Goal: Register for event/course

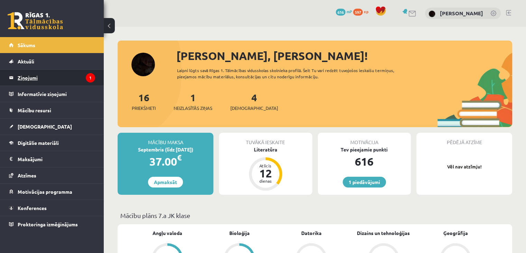
click at [76, 73] on legend "Ziņojumi 1" at bounding box center [57, 78] width 78 height 16
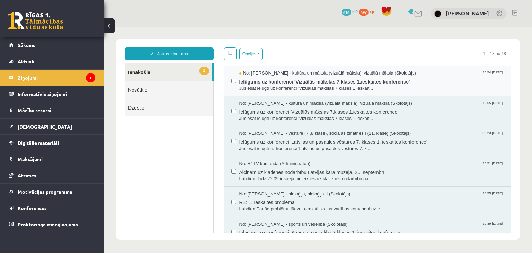
click at [274, 70] on span "No: Ilze Kolka - kultūra un māksla (vizuālā māksla), vizuālā māksla (Skolotājs)" at bounding box center [327, 73] width 177 height 7
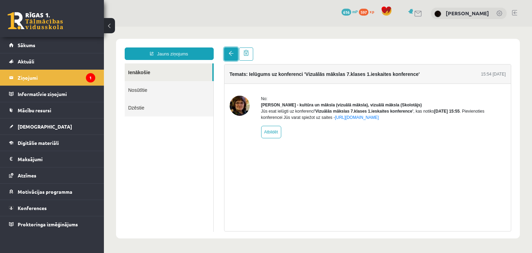
click at [228, 52] on span at bounding box center [230, 53] width 5 height 5
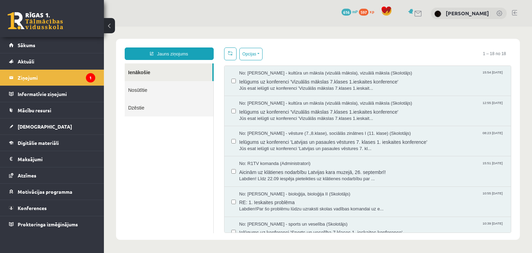
click at [229, 55] on html "Jauns ziņojums Ienākošie Nosūtītie Dzēstie ********* ********* ******* Opcijas …" at bounding box center [318, 139] width 428 height 225
click at [72, 96] on legend "Informatīvie ziņojumi 0" at bounding box center [57, 94] width 78 height 16
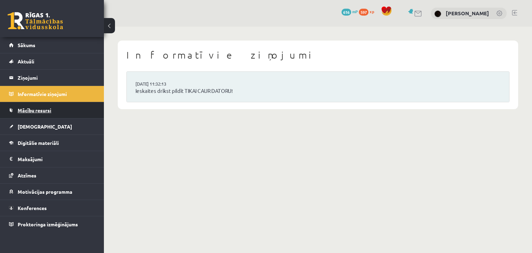
click at [67, 106] on link "Mācību resursi" at bounding box center [52, 110] width 86 height 16
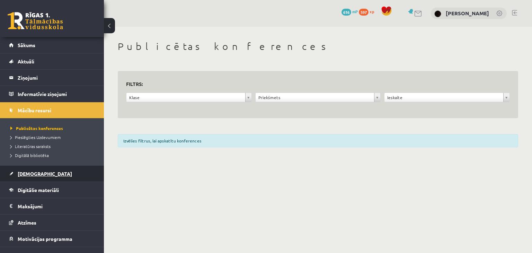
click at [16, 174] on link "[DEMOGRAPHIC_DATA]" at bounding box center [52, 173] width 86 height 16
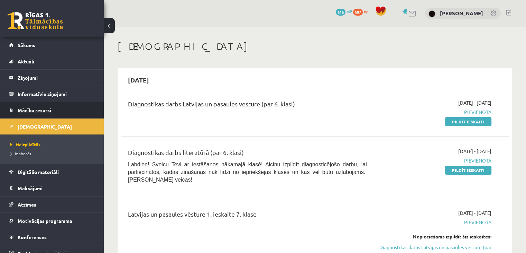
click at [46, 111] on span "Mācību resursi" at bounding box center [35, 110] width 34 height 6
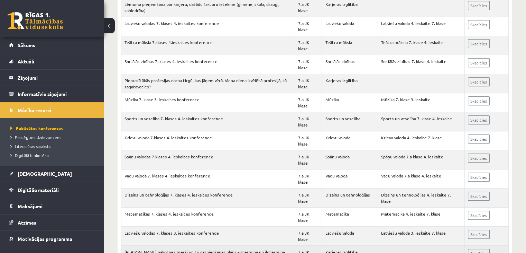
scroll to position [346, 0]
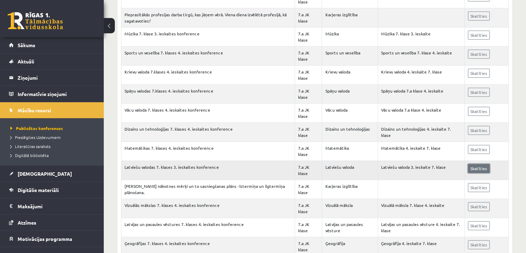
click at [478, 167] on link "Skatīties" at bounding box center [479, 168] width 22 height 9
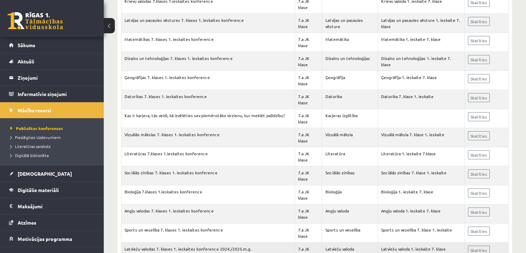
scroll to position [1700, 0]
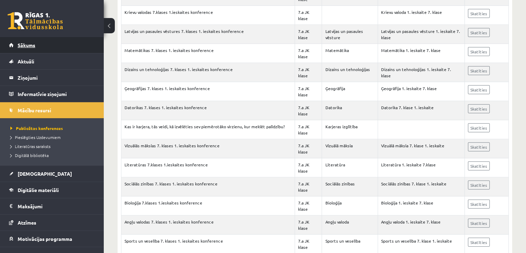
click at [50, 48] on link "Sākums" at bounding box center [52, 45] width 86 height 16
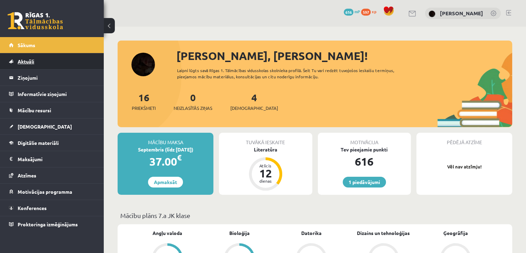
click at [34, 63] on link "Aktuāli" at bounding box center [52, 61] width 86 height 16
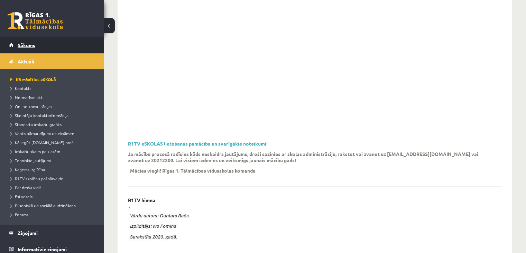
click at [44, 44] on link "Sākums" at bounding box center [52, 45] width 86 height 16
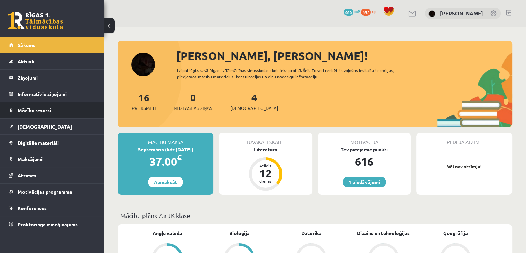
click at [44, 107] on span "Mācību resursi" at bounding box center [35, 110] width 34 height 6
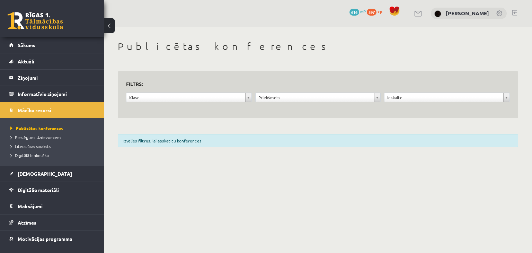
click at [202, 101] on div "**********" at bounding box center [188, 98] width 129 height 13
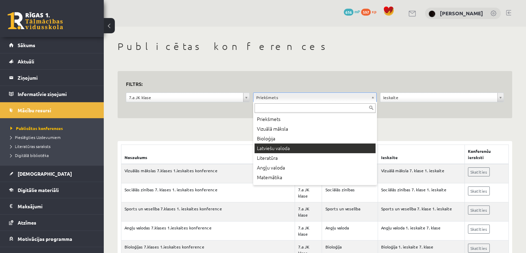
scroll to position [35, 0]
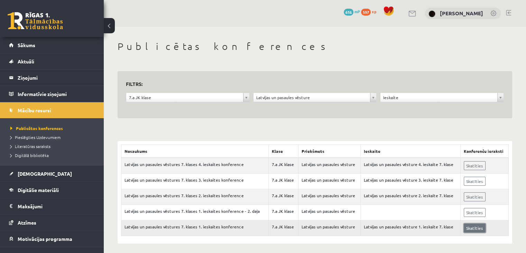
click at [473, 226] on link "Skatīties" at bounding box center [475, 227] width 22 height 9
click at [48, 46] on link "Sākums" at bounding box center [52, 45] width 86 height 16
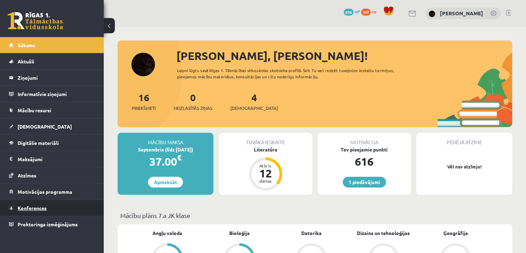
click at [20, 212] on link "Konferences" at bounding box center [52, 208] width 86 height 16
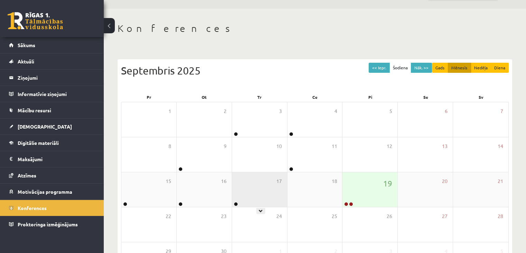
scroll to position [35, 0]
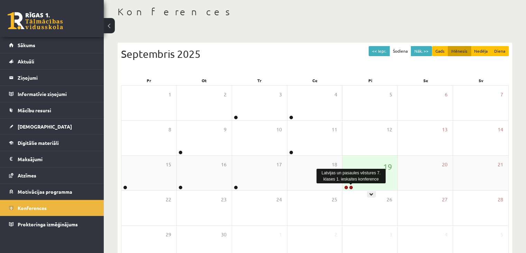
click at [352, 186] on link at bounding box center [351, 187] width 4 height 4
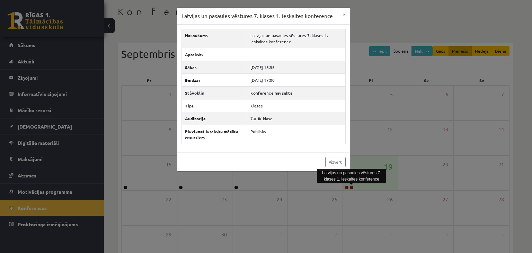
click at [354, 183] on body "1 Dāvanas 616 mP 597 xp Linda Rutka Sākums Aktuāli Kā mācīties eSKOLĀ Kontakti …" at bounding box center [266, 91] width 532 height 253
click at [346, 188] on div "Latvijas un pasaules vēstures 7. klases 1. ieskaites konference × Nosaukums Lat…" at bounding box center [266, 126] width 532 height 253
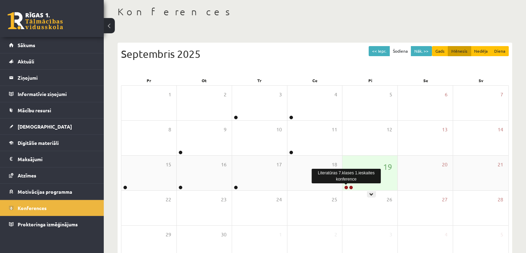
click at [345, 187] on link at bounding box center [346, 187] width 4 height 4
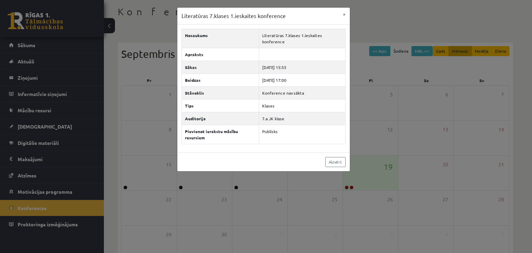
click at [341, 188] on div "Literatūras 7.klases 1.ieskaites konference × Nosaukums Literatūras 7.klases 1.…" at bounding box center [266, 126] width 532 height 253
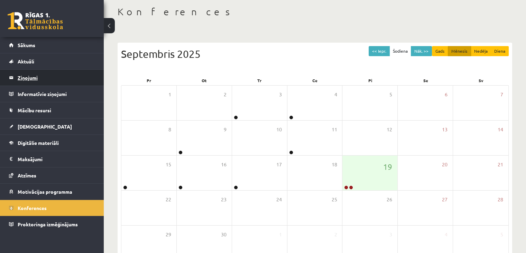
click at [35, 78] on legend "Ziņojumi 0" at bounding box center [57, 78] width 78 height 16
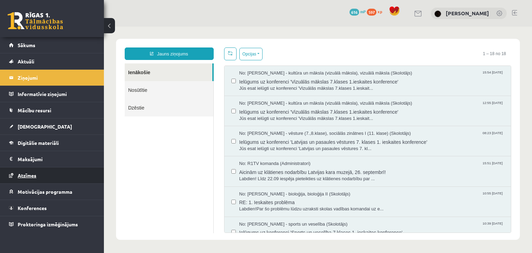
click at [51, 175] on link "Atzīmes" at bounding box center [52, 175] width 86 height 16
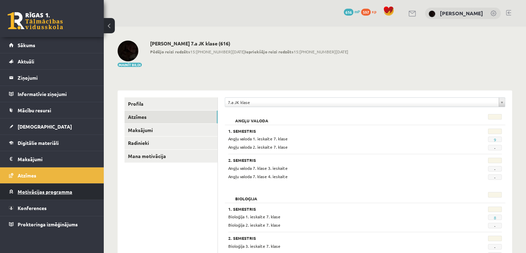
click at [40, 191] on span "Motivācijas programma" at bounding box center [45, 191] width 55 height 6
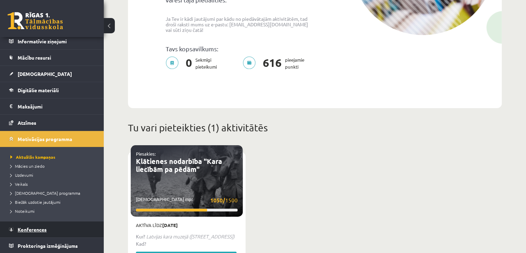
scroll to position [208, 0]
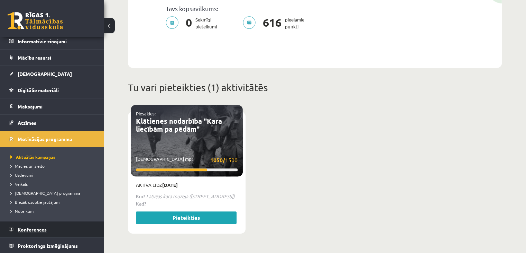
click at [30, 224] on link "Konferences" at bounding box center [52, 229] width 86 height 16
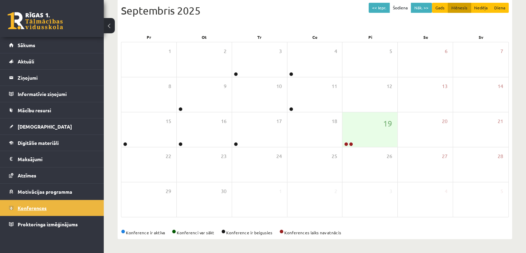
scroll to position [78, 0]
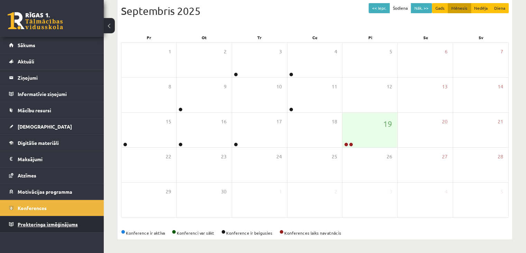
click at [37, 228] on link "Proktoringa izmēģinājums" at bounding box center [52, 224] width 86 height 16
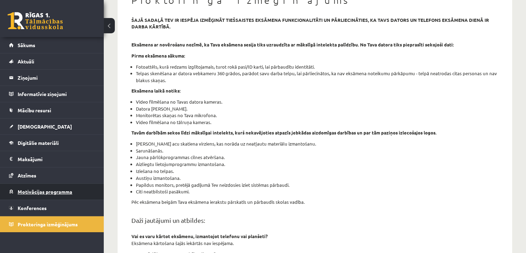
click at [43, 194] on link "Motivācijas programma" at bounding box center [52, 191] width 86 height 16
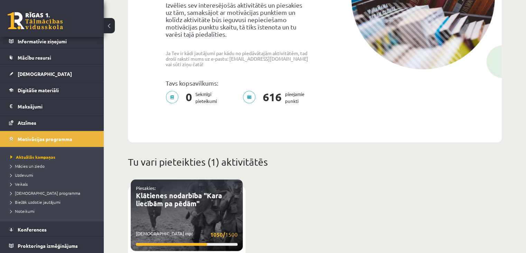
scroll to position [181, 0]
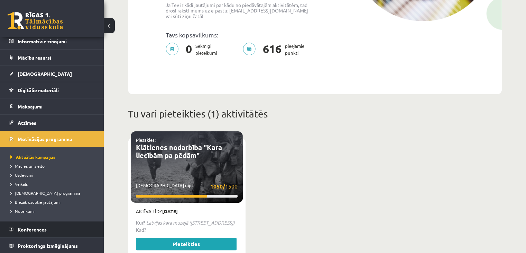
click at [26, 229] on span "Konferences" at bounding box center [32, 229] width 29 height 6
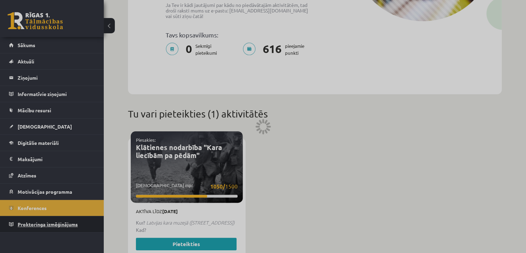
scroll to position [78, 0]
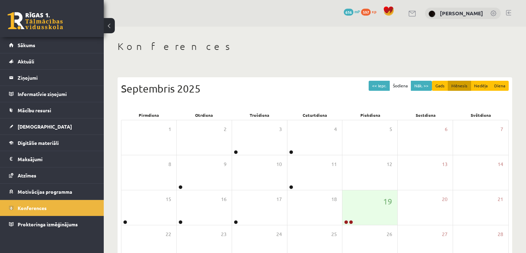
scroll to position [78, 0]
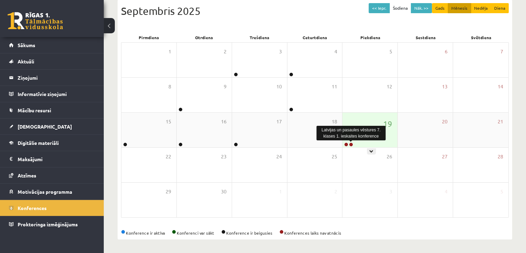
click at [351, 145] on link at bounding box center [351, 144] width 4 height 4
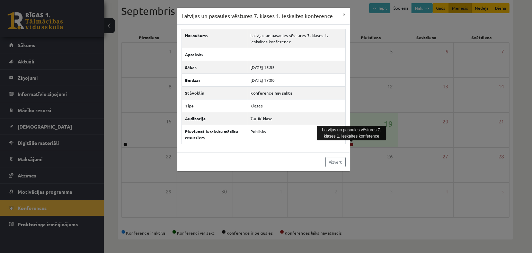
click at [362, 127] on div "Latvijas un pasaules vēstures 7. klases 1. ieskaites konference" at bounding box center [351, 133] width 69 height 15
click at [356, 135] on div "Latvijas un pasaules vēstures 7. klases 1. ieskaites konference × Nosaukums Lat…" at bounding box center [266, 126] width 532 height 253
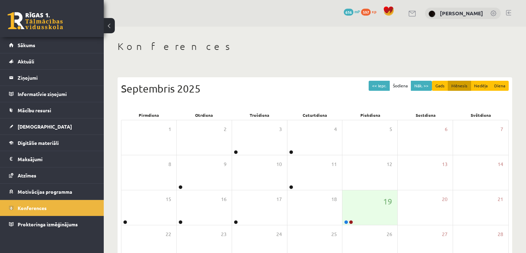
scroll to position [78, 0]
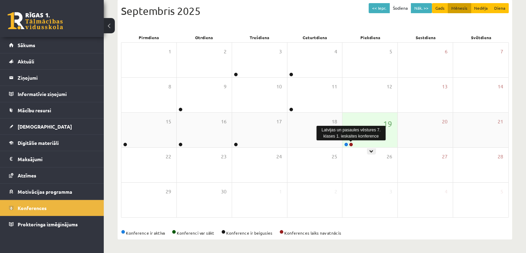
click at [351, 145] on link at bounding box center [351, 144] width 4 height 4
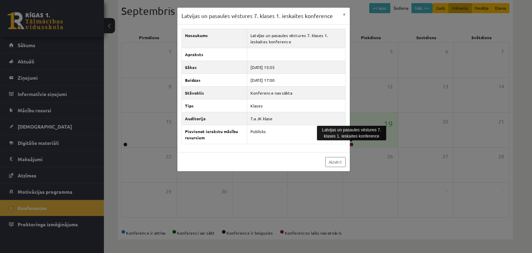
click at [370, 142] on div "Latvijas un pasaules vēstures 7. klases 1. ieskaites konference × Nosaukums Lat…" at bounding box center [266, 126] width 532 height 253
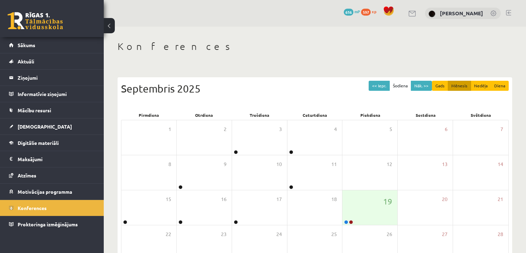
scroll to position [78, 0]
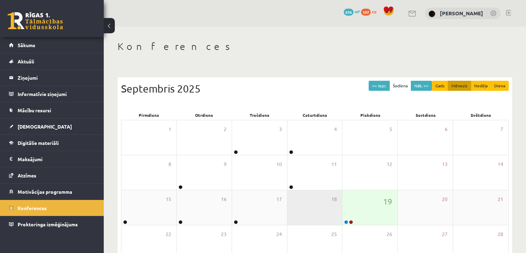
scroll to position [78, 0]
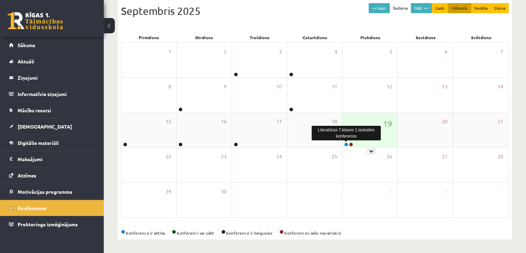
click at [347, 143] on link at bounding box center [346, 144] width 4 height 4
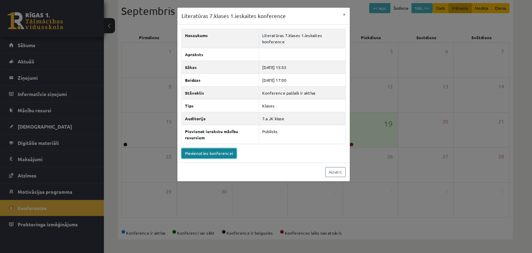
click at [220, 150] on link "Pievienoties konferencei" at bounding box center [208, 153] width 55 height 10
click at [120, 4] on div "Literatūras 7.klases 1.ieskaites konference × Nosaukums Literatūras 7.klases 1.…" at bounding box center [266, 126] width 532 height 253
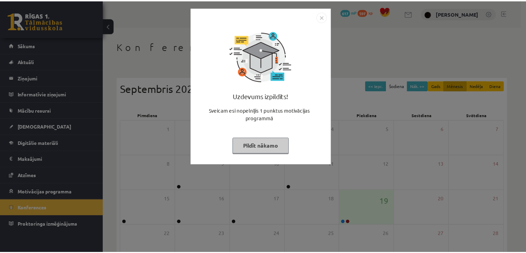
scroll to position [78, 0]
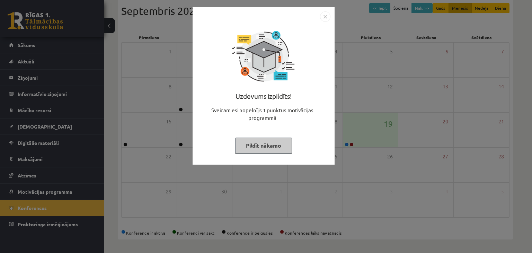
click at [102, 26] on div "Uzdevums izpildīts! Sveicam esi nopelnījis 1 punktus motivācijas programmā Pild…" at bounding box center [266, 126] width 532 height 253
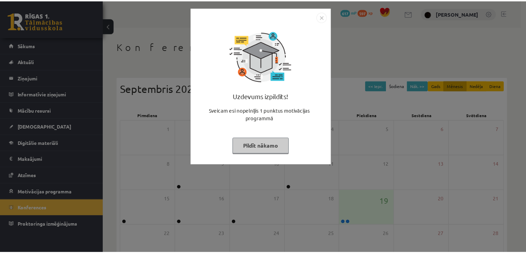
scroll to position [78, 0]
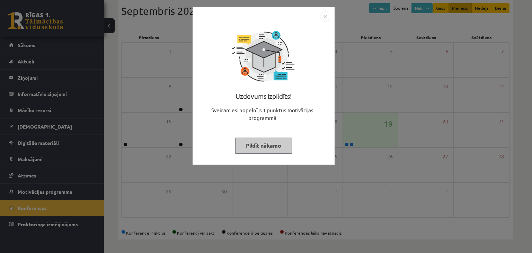
click at [325, 16] on img "Close" at bounding box center [325, 16] width 10 height 10
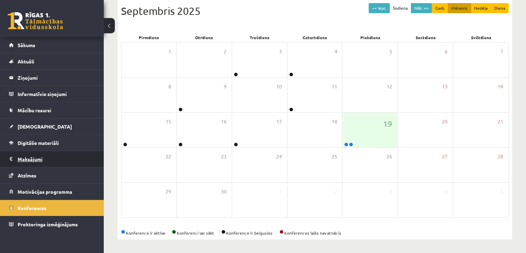
click at [29, 154] on legend "Maksājumi 0" at bounding box center [57, 159] width 78 height 16
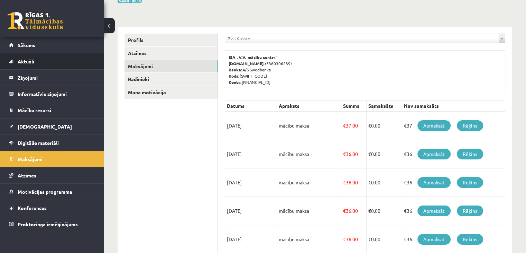
scroll to position [18, 0]
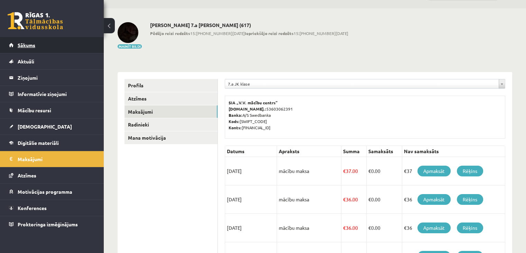
click at [68, 49] on link "Sākums" at bounding box center [52, 45] width 86 height 16
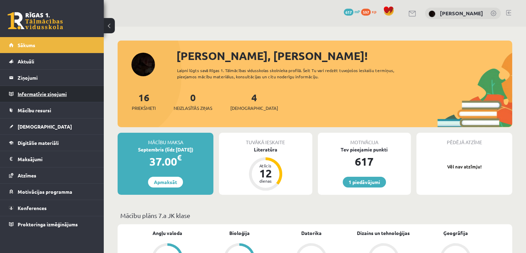
click at [45, 93] on legend "Informatīvie ziņojumi 0" at bounding box center [57, 94] width 78 height 16
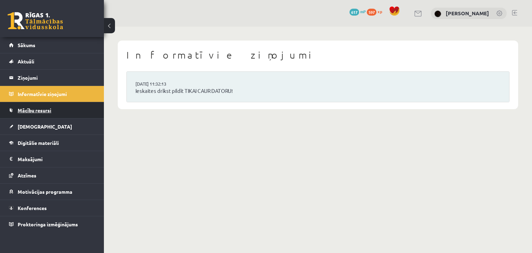
click at [34, 106] on link "Mācību resursi" at bounding box center [52, 110] width 86 height 16
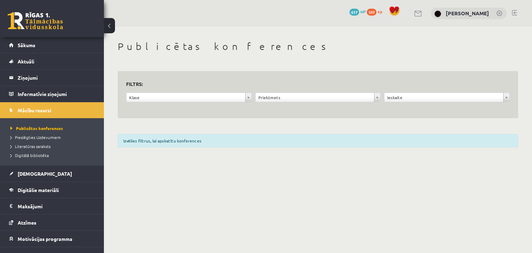
click at [288, 110] on div "**********" at bounding box center [318, 94] width 400 height 47
click at [287, 107] on div "**********" at bounding box center [317, 100] width 387 height 17
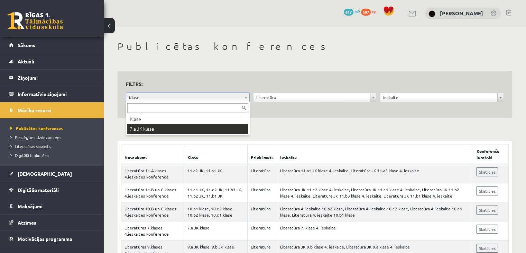
click at [205, 134] on div "Klase 7.a JK klase" at bounding box center [188, 118] width 124 height 33
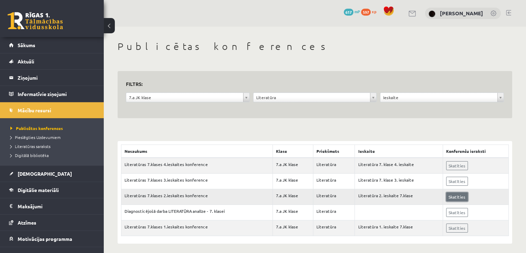
click at [451, 198] on link "Skatīties" at bounding box center [457, 196] width 22 height 9
click at [64, 44] on link "Sākums" at bounding box center [52, 45] width 86 height 16
